Goal: Task Accomplishment & Management: Complete application form

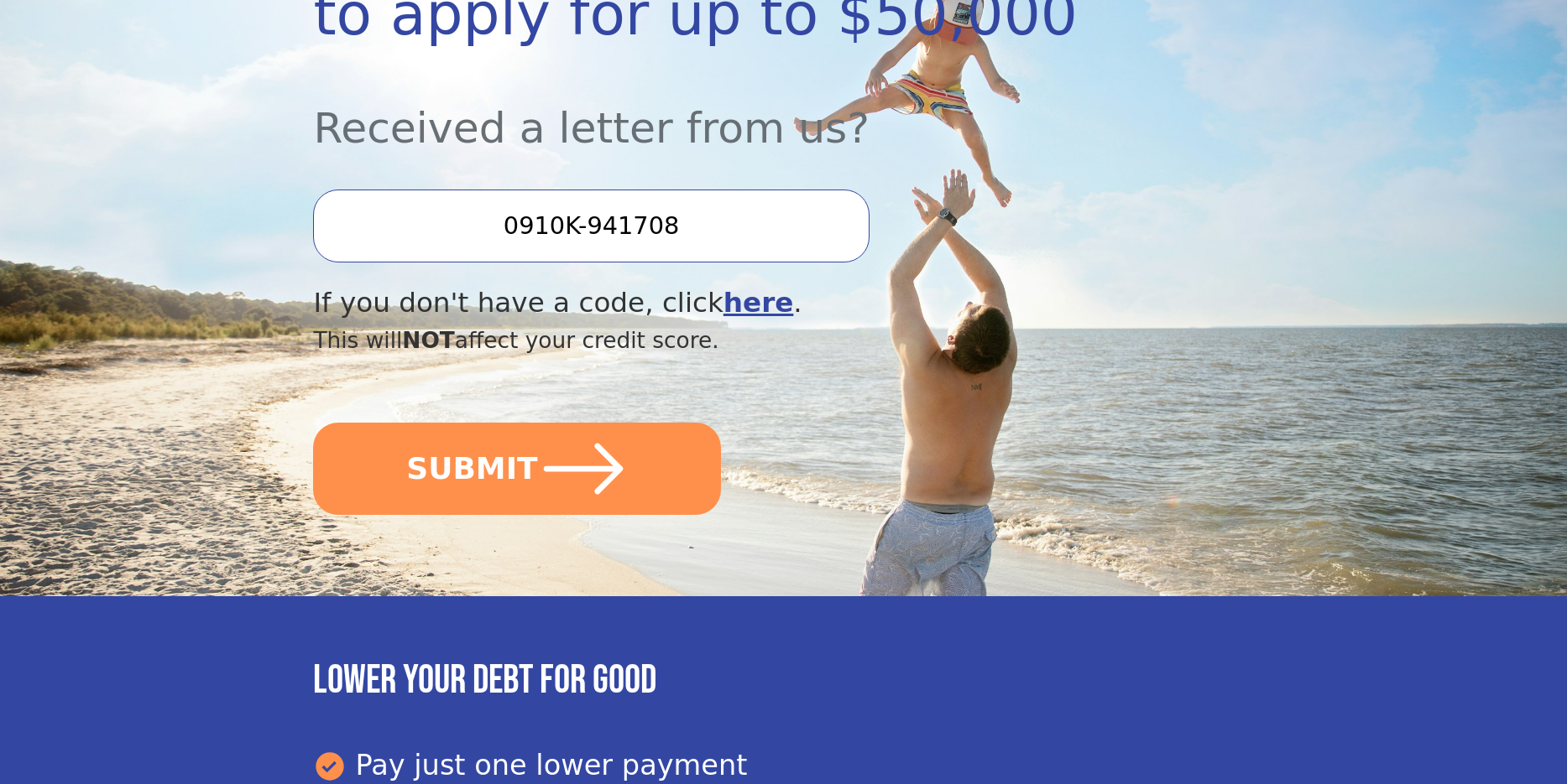
scroll to position [419, 0]
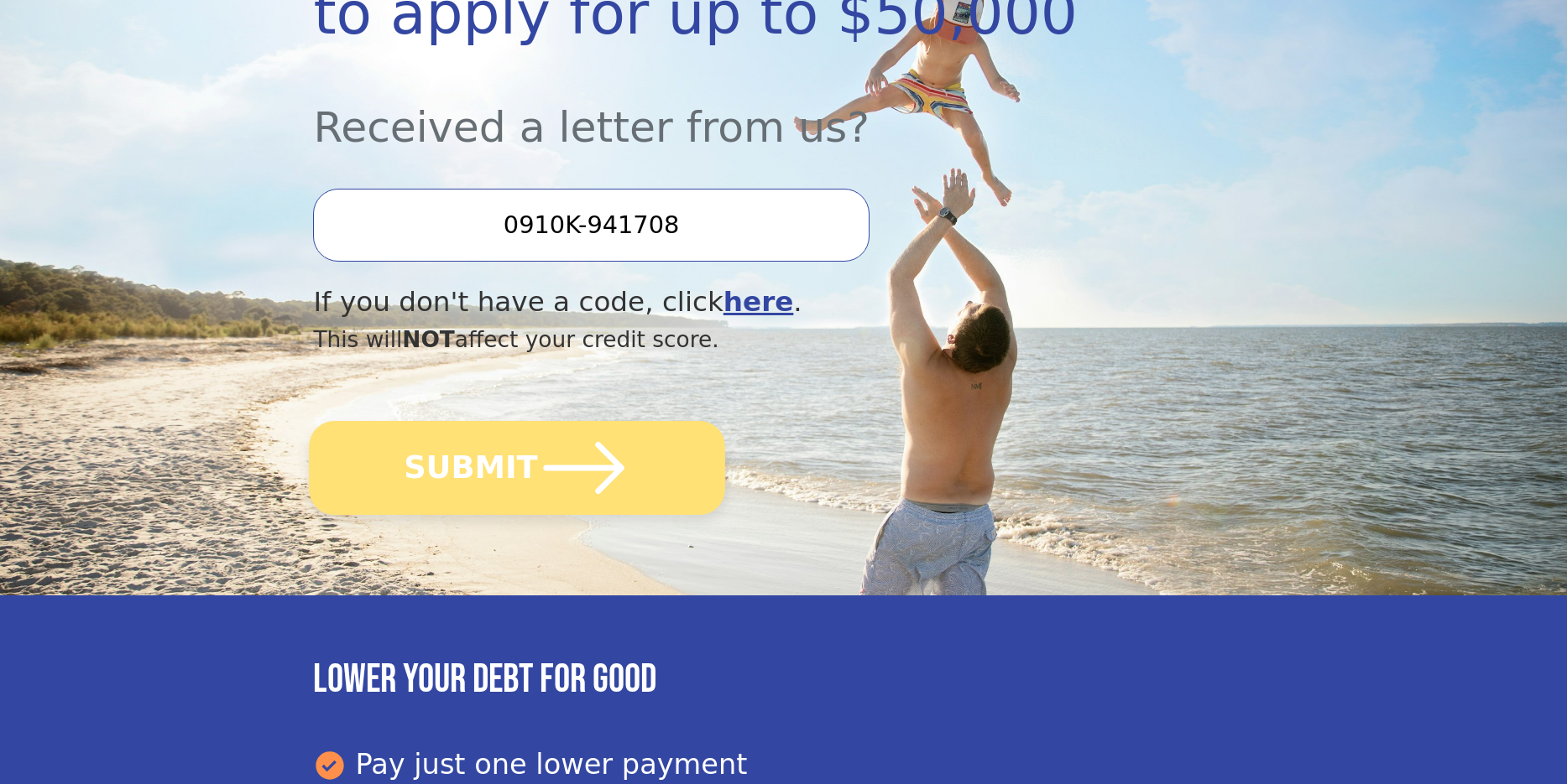
click at [538, 478] on icon "submit" at bounding box center [584, 468] width 92 height 92
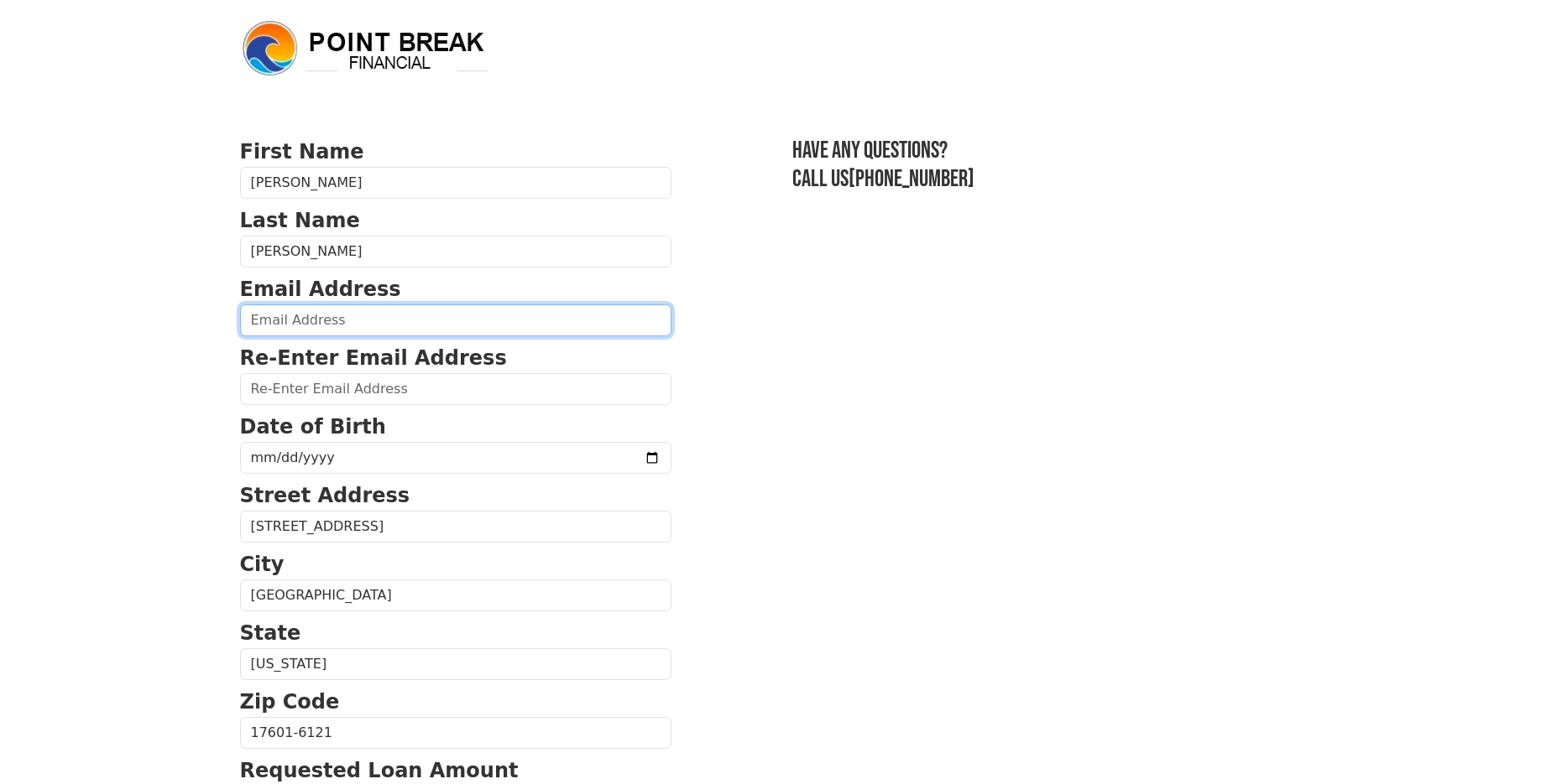
click at [264, 315] on input "email" at bounding box center [455, 320] width 431 height 32
type input "dianeomara56@gmail.com"
type input "(484) 459-3271"
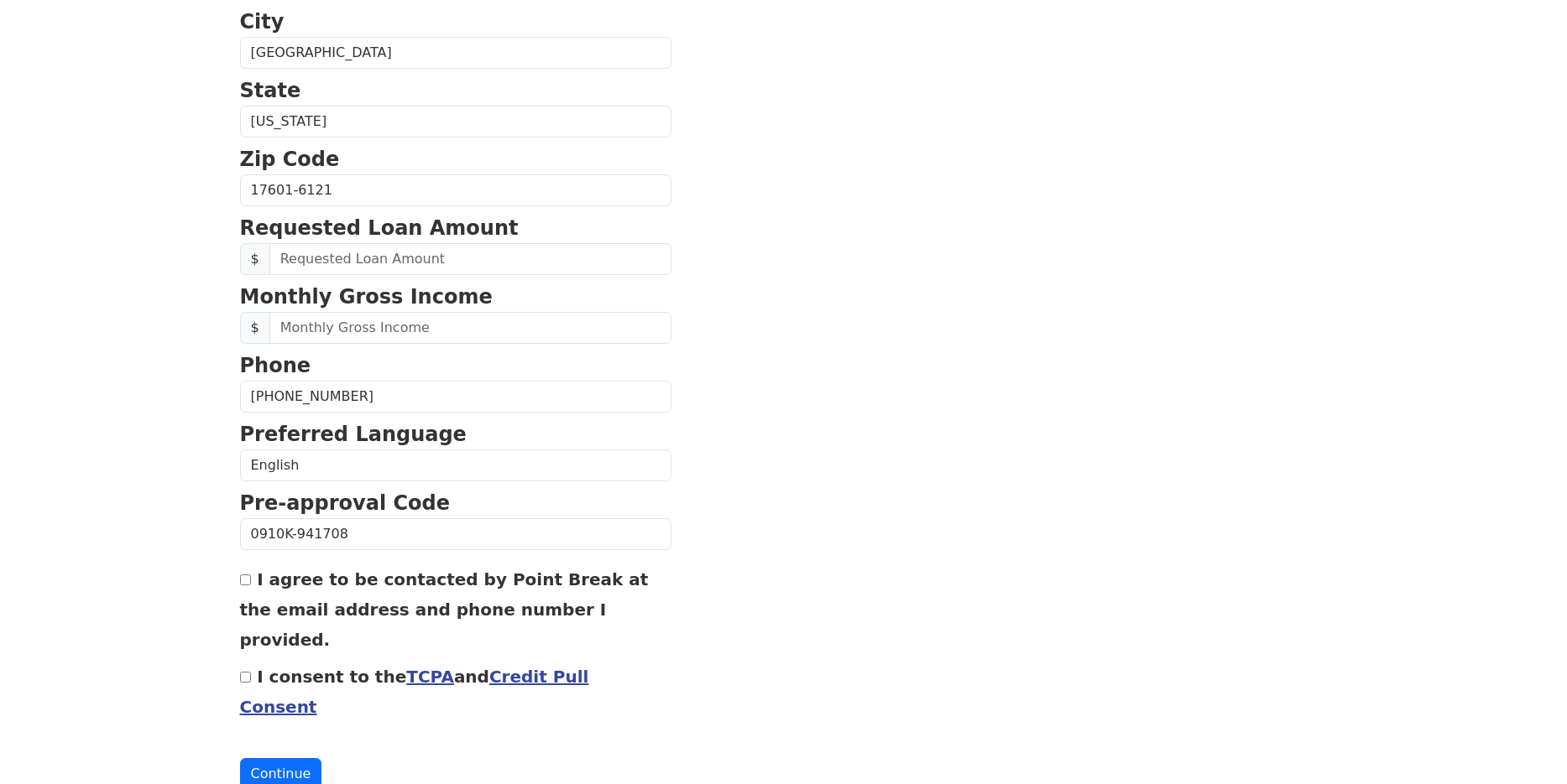
scroll to position [547, 0]
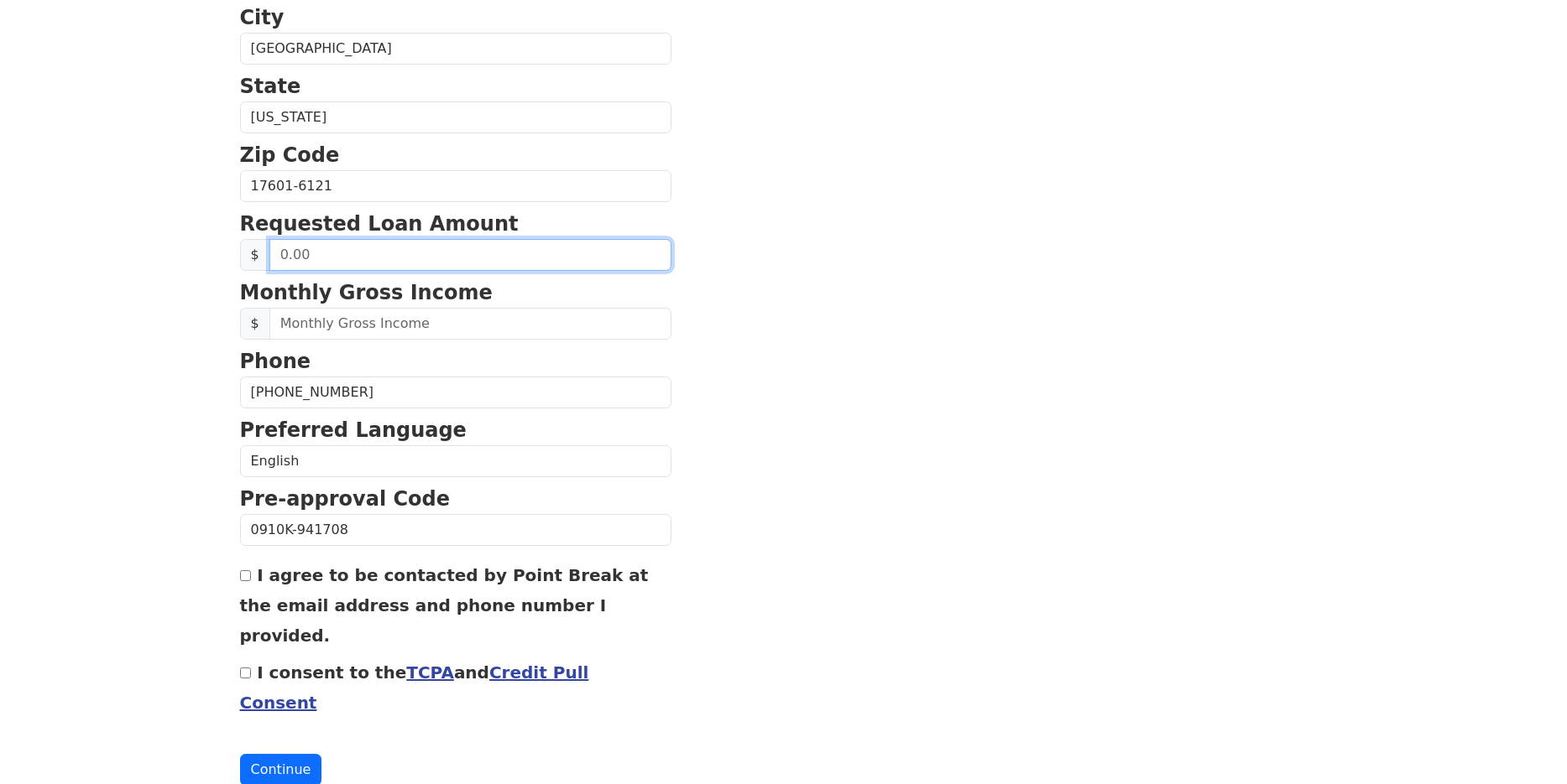
click at [281, 257] on input "text" at bounding box center [470, 254] width 402 height 32
type input "20,000.00"
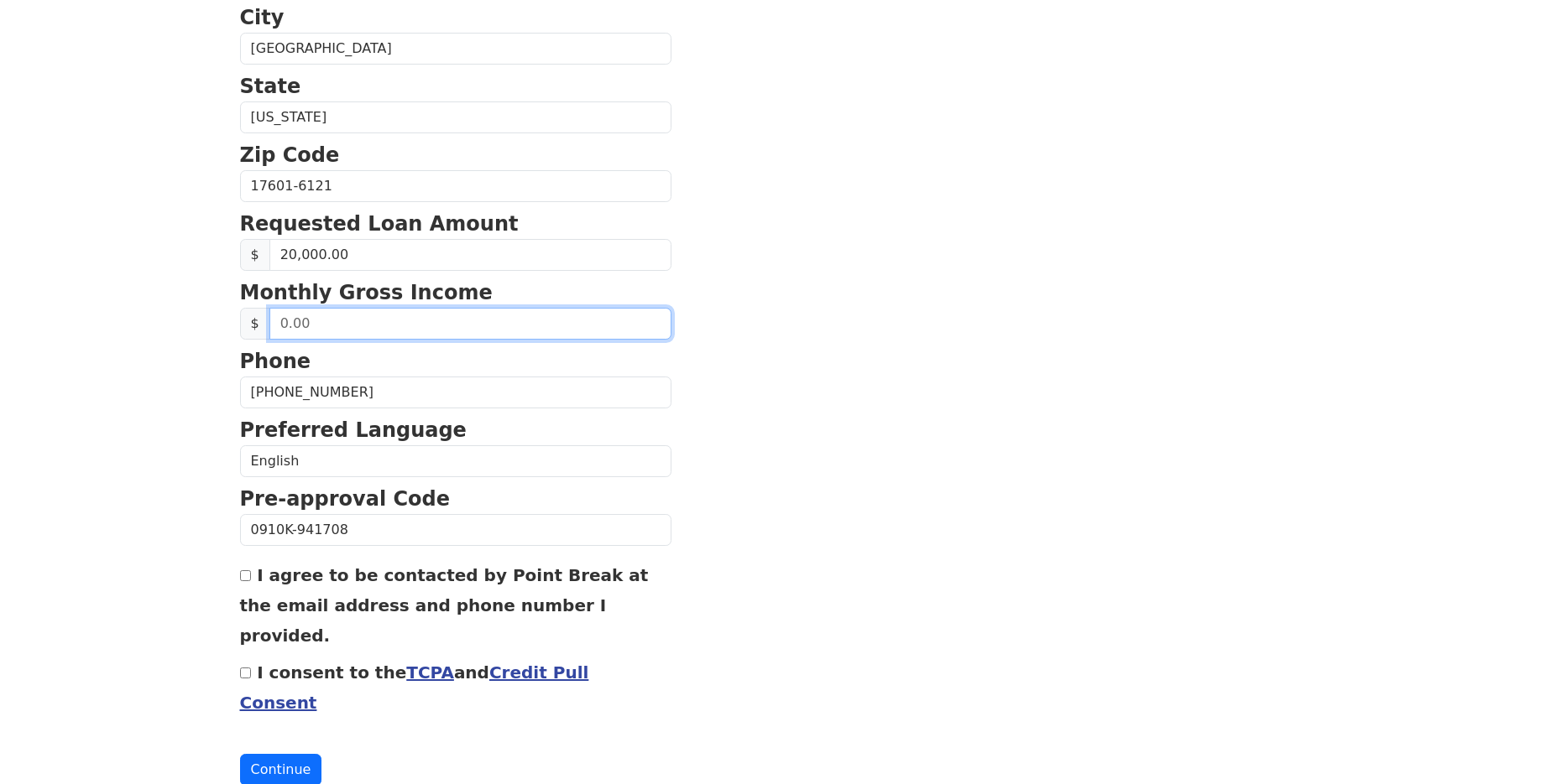
click at [309, 324] on input "text" at bounding box center [470, 324] width 402 height 32
type input "3,600.00"
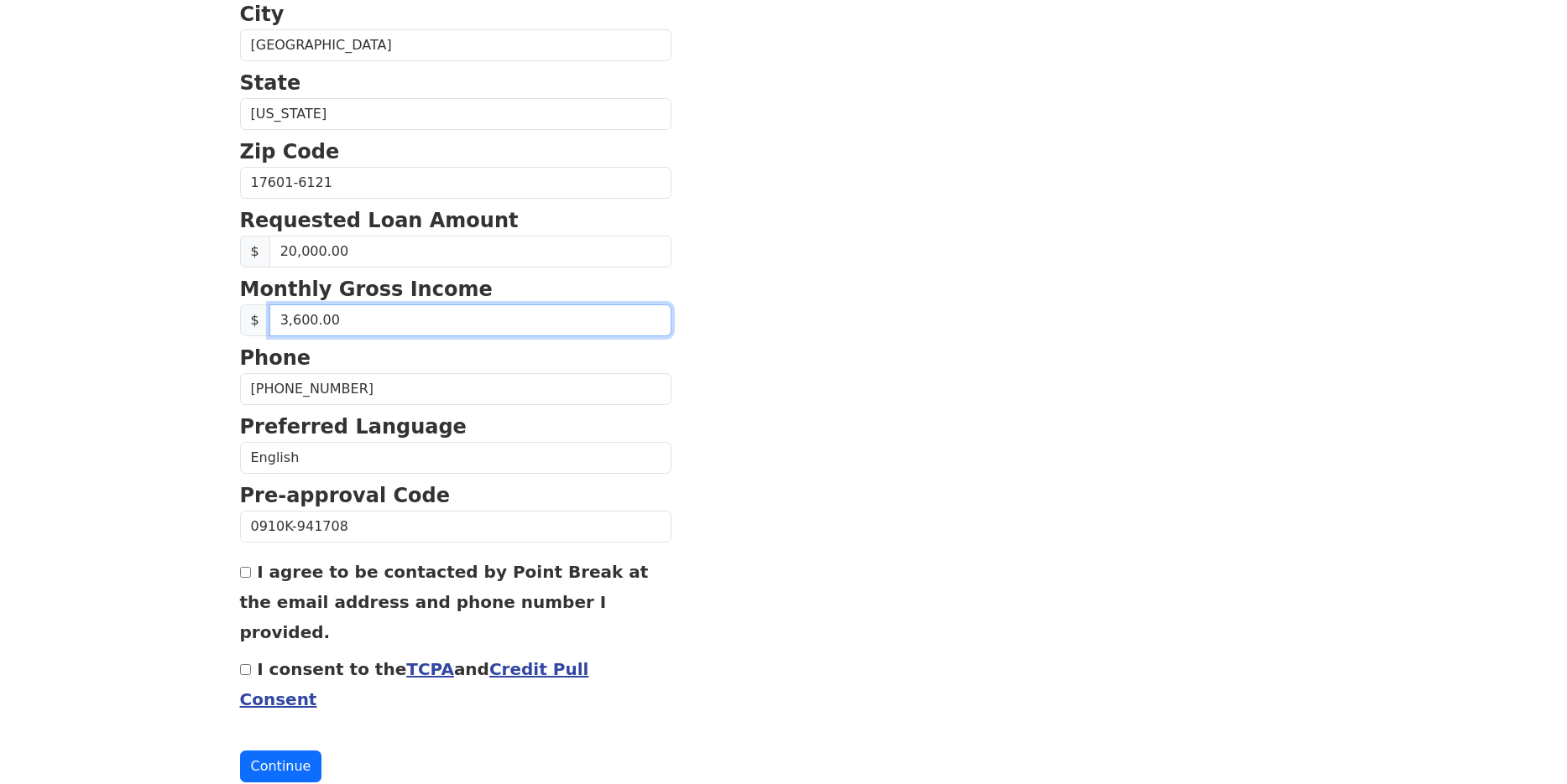
scroll to position [552, 0]
click at [246, 573] on input "I agree to be contacted by Point Break at the email address and phone number I …" at bounding box center [245, 572] width 11 height 11
checkbox input "true"
click at [280, 750] on button "Continue" at bounding box center [281, 766] width 82 height 32
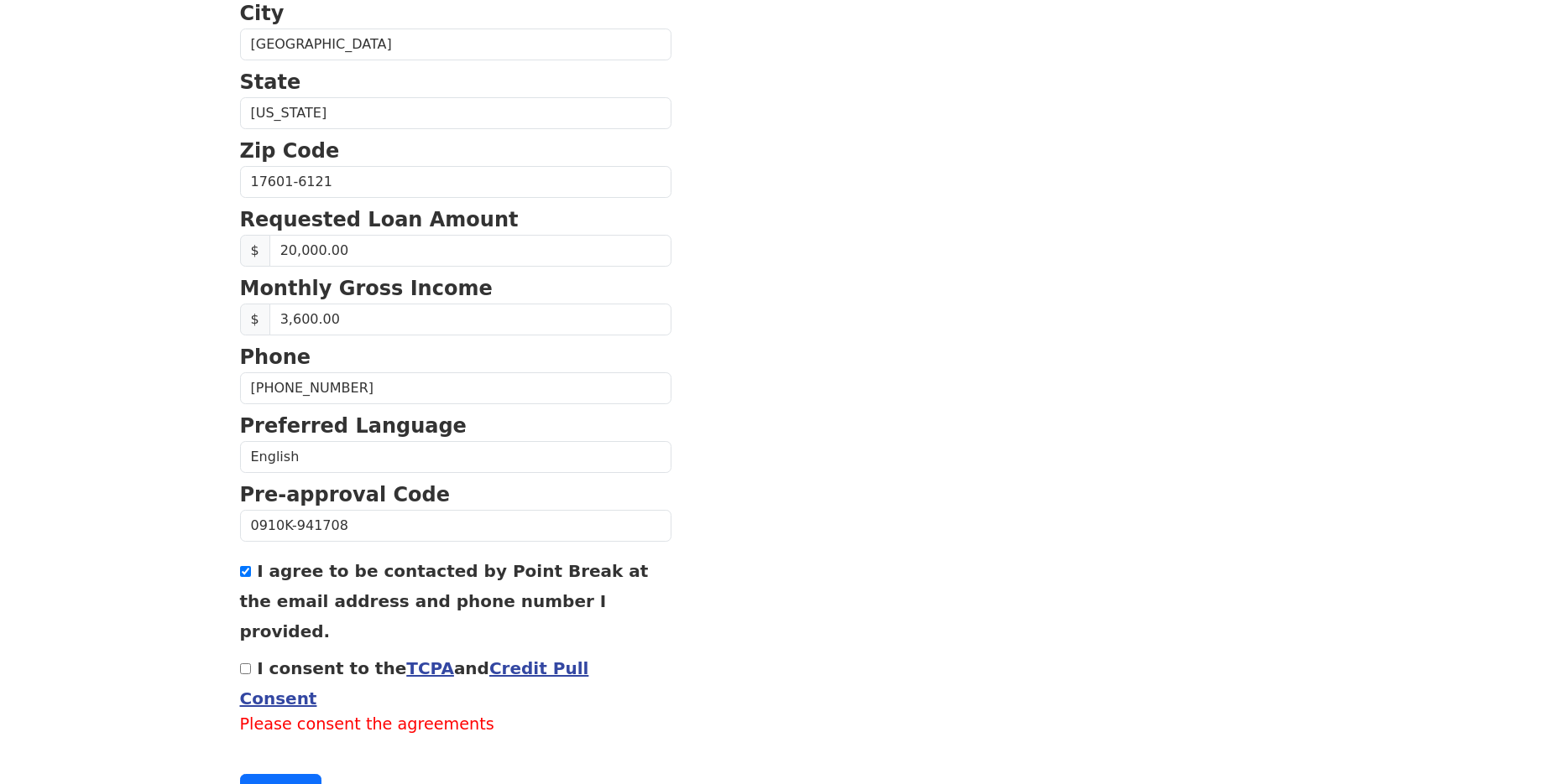
click at [243, 664] on input "I consent to the TCPA and Credit Pull Consent" at bounding box center [245, 669] width 11 height 11
checkbox input "true"
click at [289, 750] on button "Continue" at bounding box center [281, 766] width 82 height 32
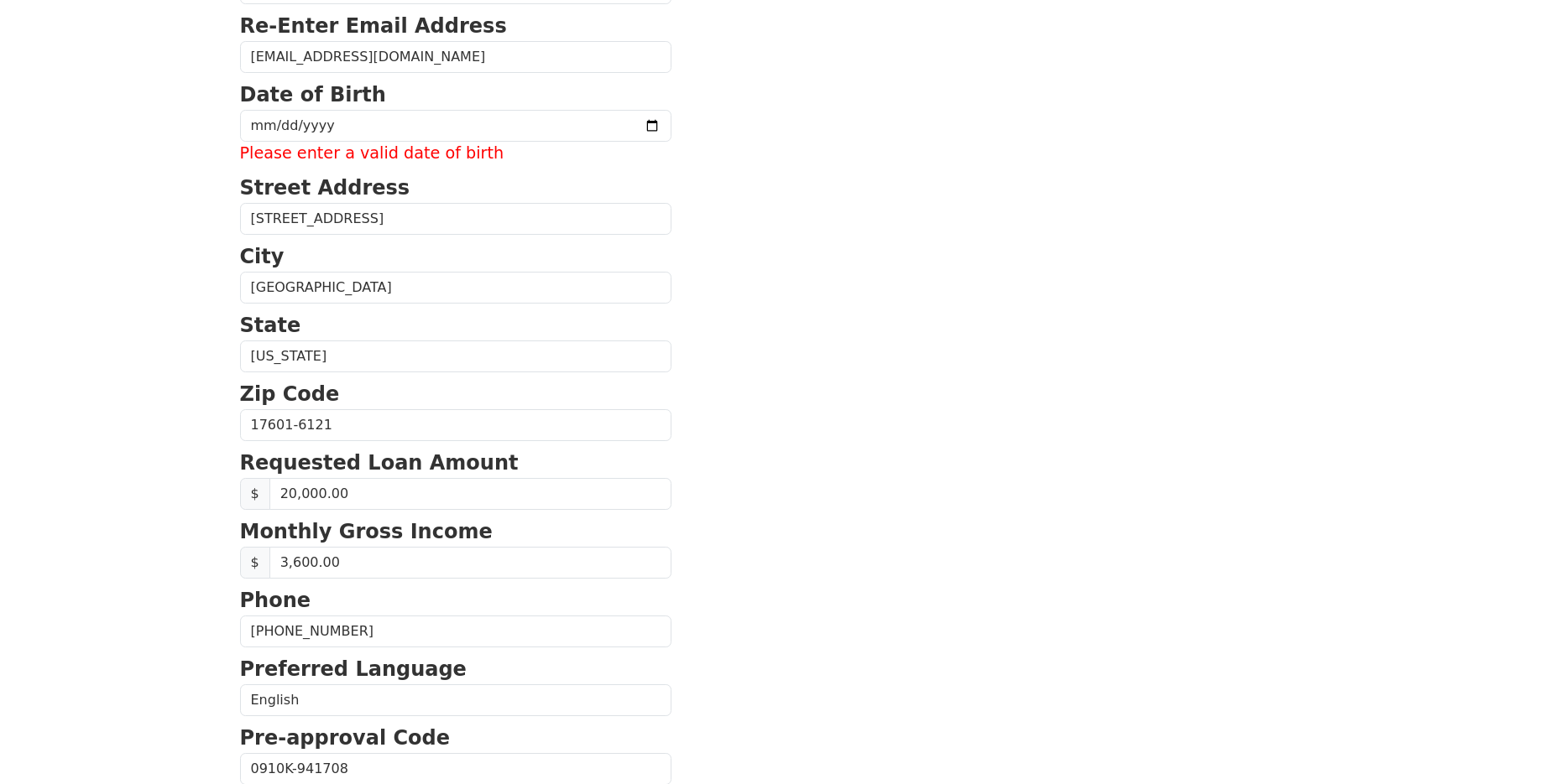
scroll to position [240, 0]
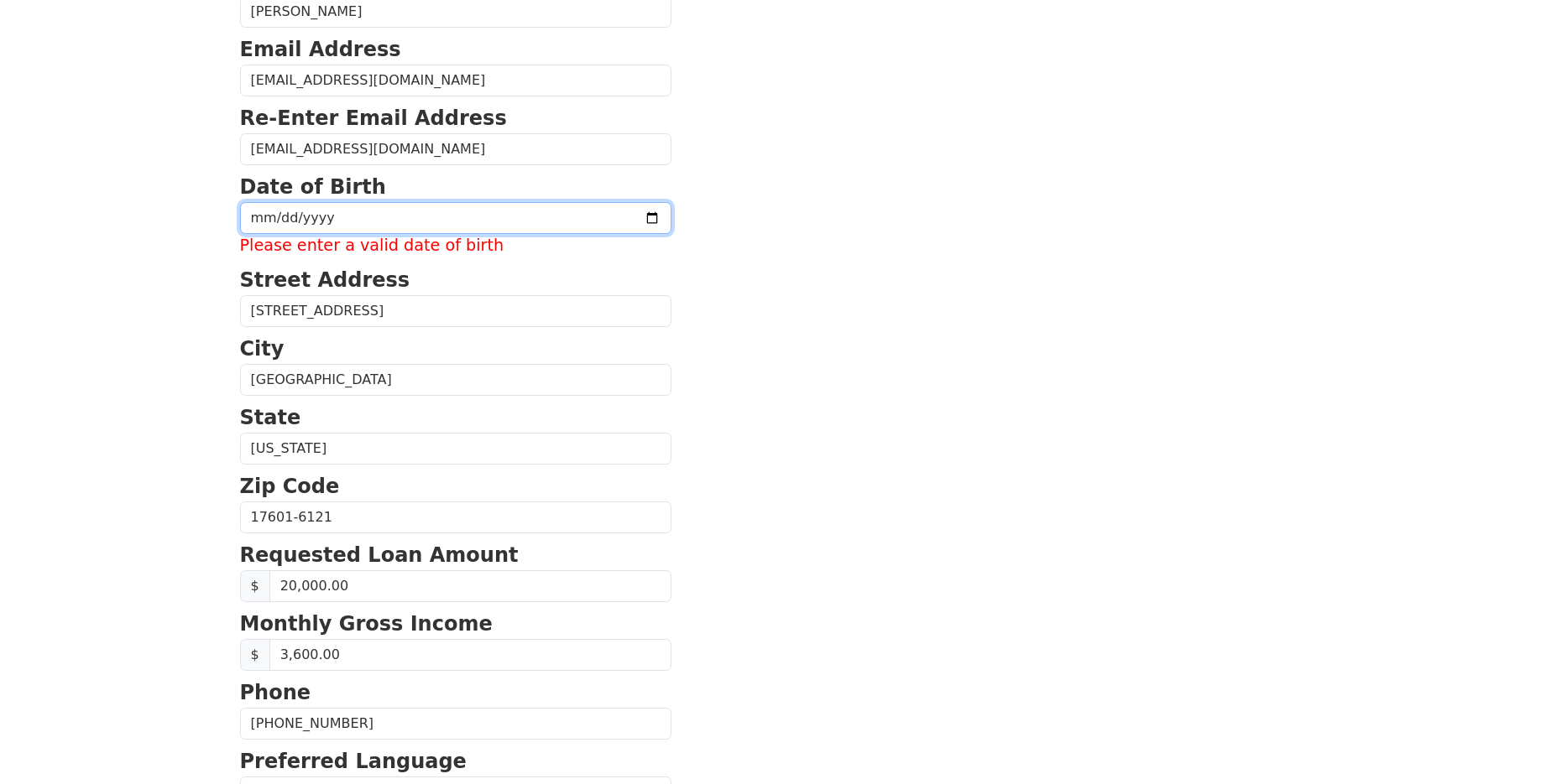
drag, startPoint x: 278, startPoint y: 225, endPoint x: 324, endPoint y: 226, distance: 46.0
click at [279, 225] on input "date" at bounding box center [455, 218] width 431 height 32
type input "1956-05-11"
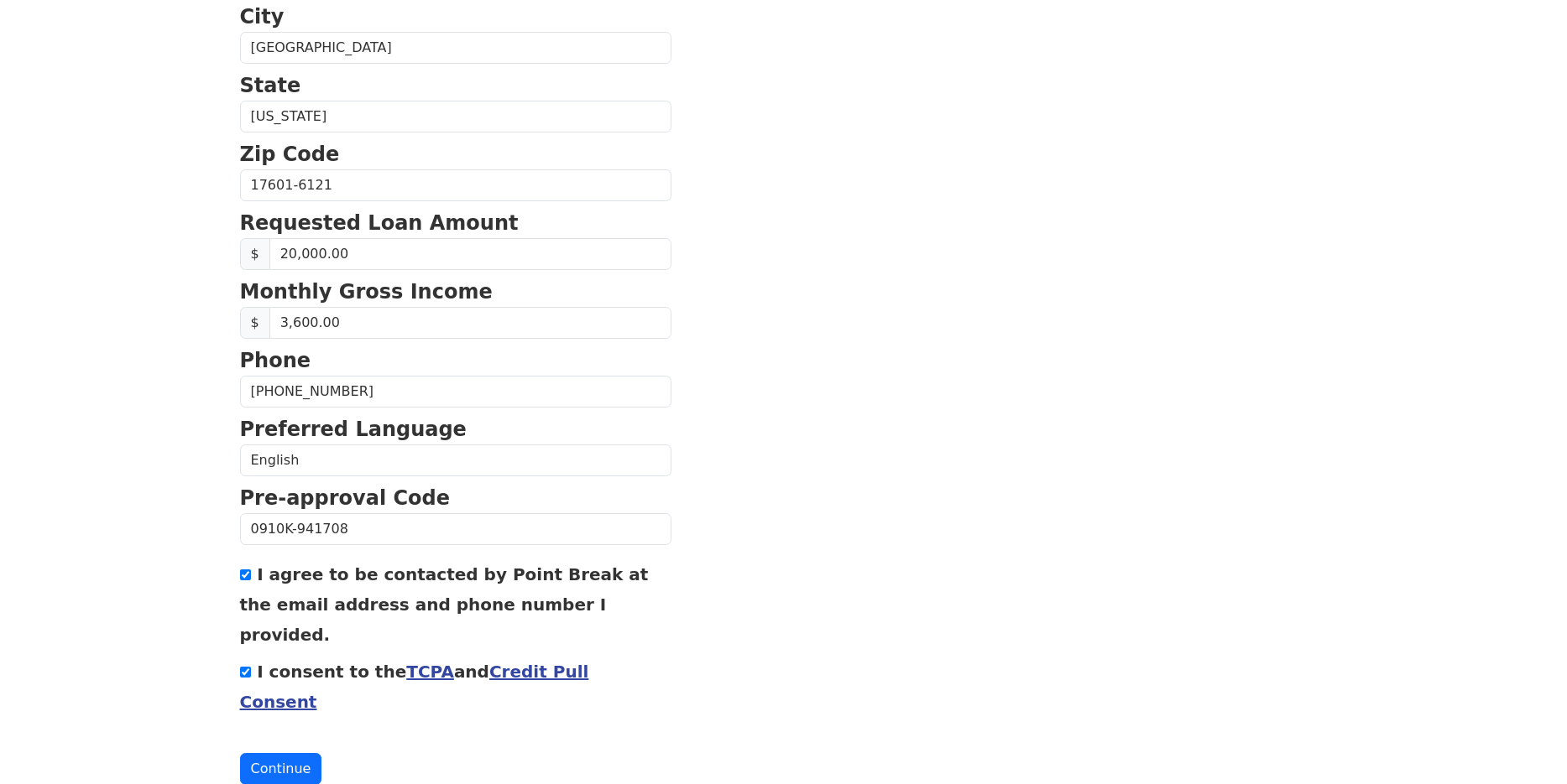
scroll to position [552, 0]
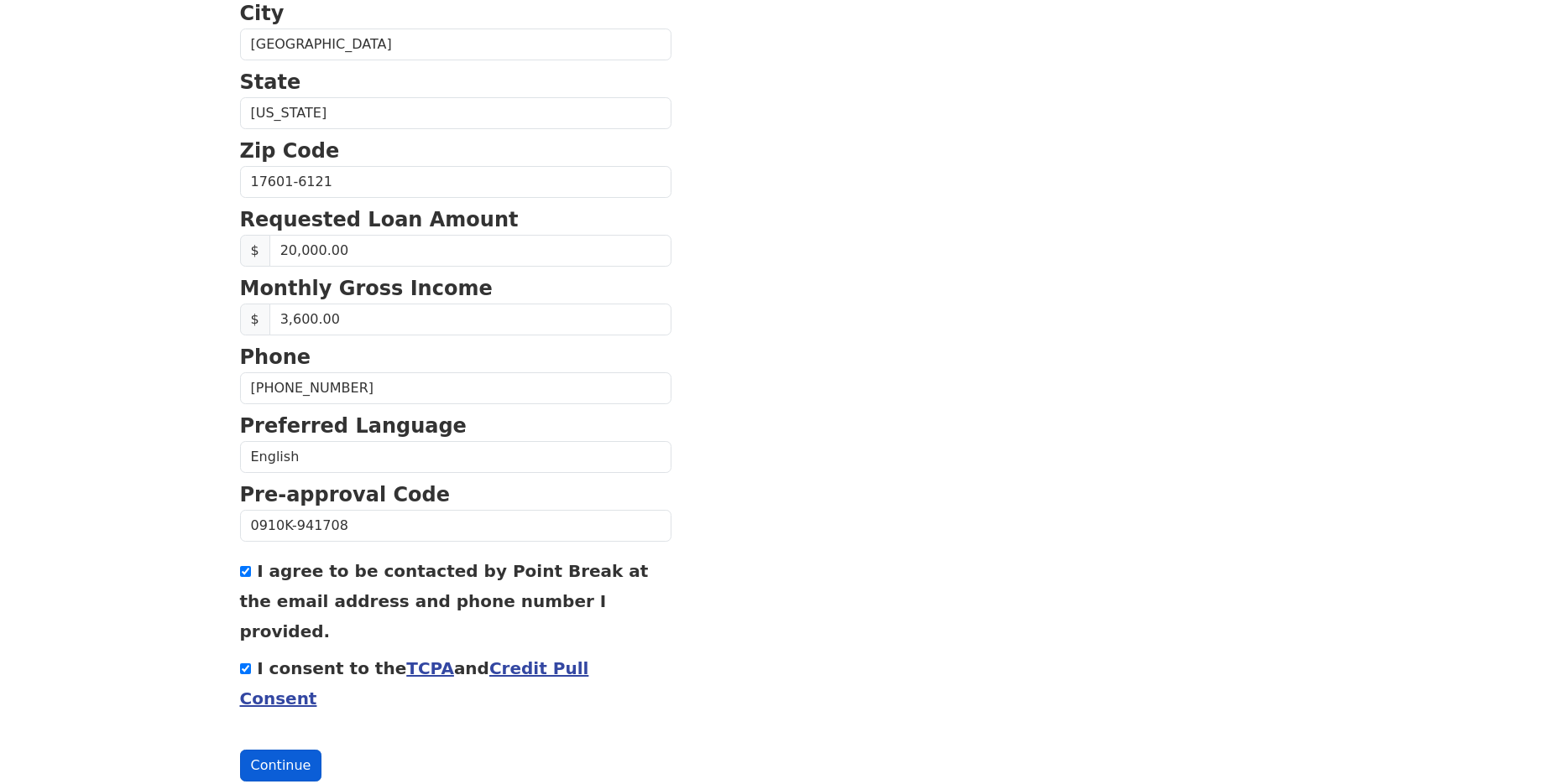
click at [266, 750] on button "Continue" at bounding box center [281, 766] width 82 height 32
